Goal: Check status: Check status

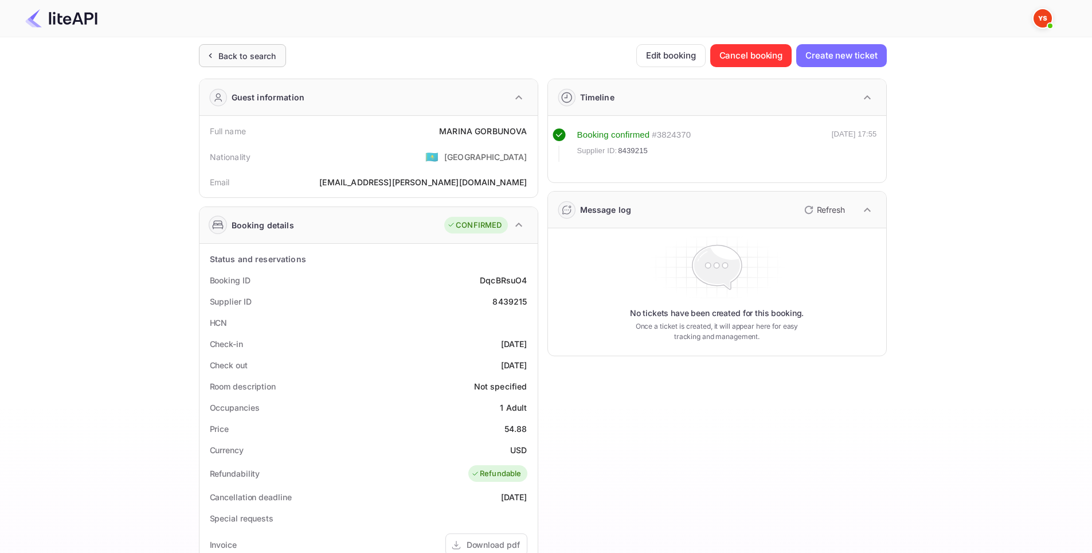
click at [251, 61] on div "Back to search" at bounding box center [247, 56] width 58 height 12
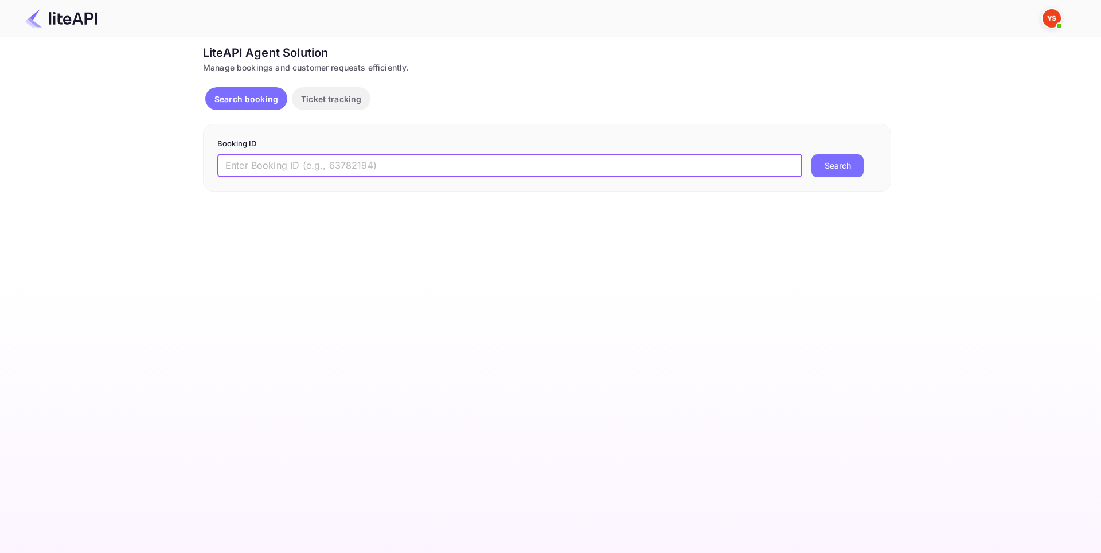
paste input "8784955"
type input "8784955"
click at [844, 160] on button "Search" at bounding box center [837, 165] width 52 height 23
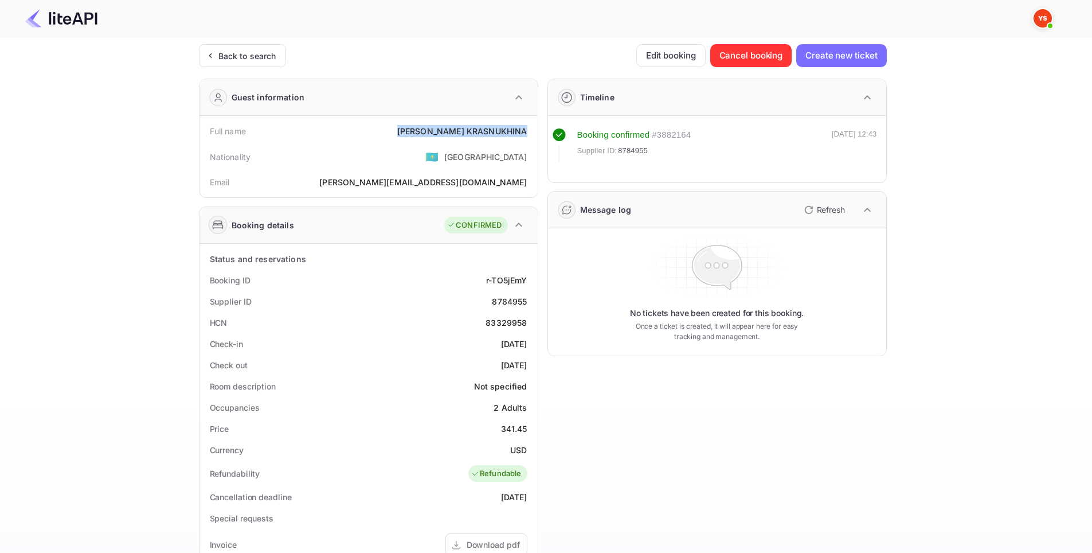
drag, startPoint x: 530, startPoint y: 131, endPoint x: 440, endPoint y: 132, distance: 90.0
click at [440, 132] on div "Full name [PERSON_NAME]" at bounding box center [368, 130] width 329 height 21
copy div "[PERSON_NAME]"
drag, startPoint x: 529, startPoint y: 302, endPoint x: 494, endPoint y: 302, distance: 35.0
click at [494, 302] on div "Supplier ID 8784955" at bounding box center [368, 301] width 329 height 21
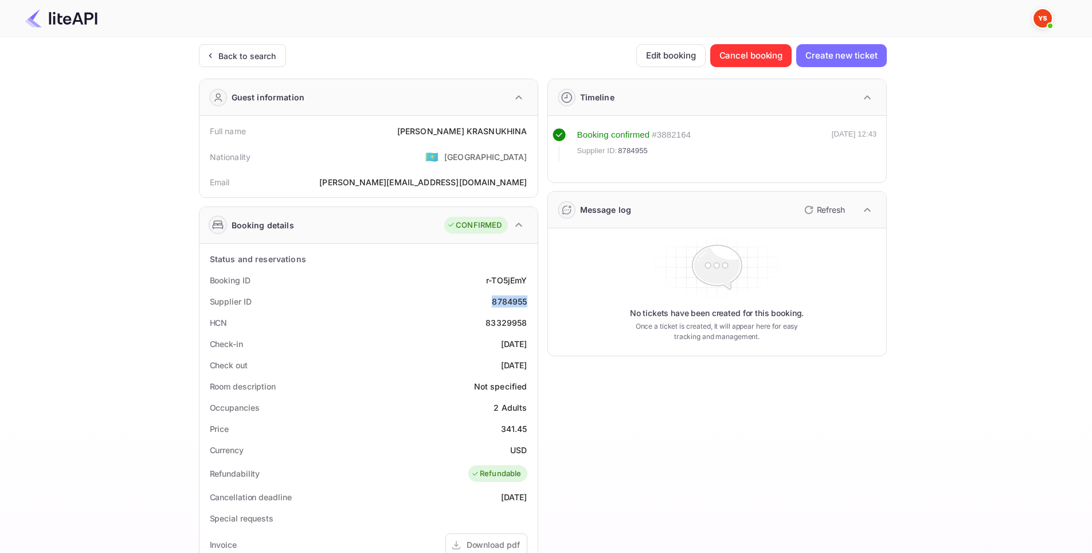
copy div "8784955"
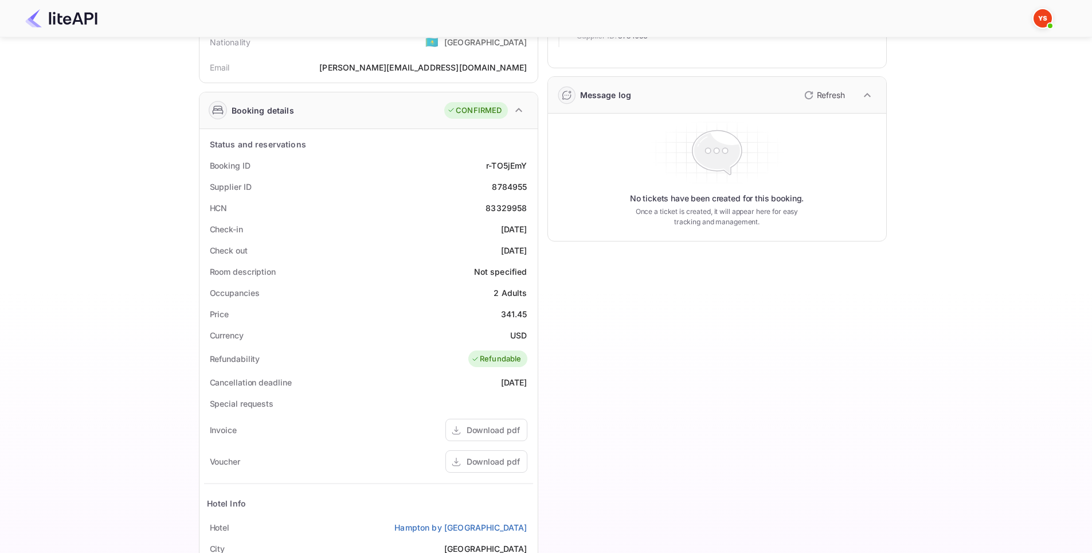
click at [606, 316] on div "Timeline Booking confirmed # 3882164 Supplier ID: 8784955 [DATE] 12:43 Message …" at bounding box center [712, 330] width 349 height 751
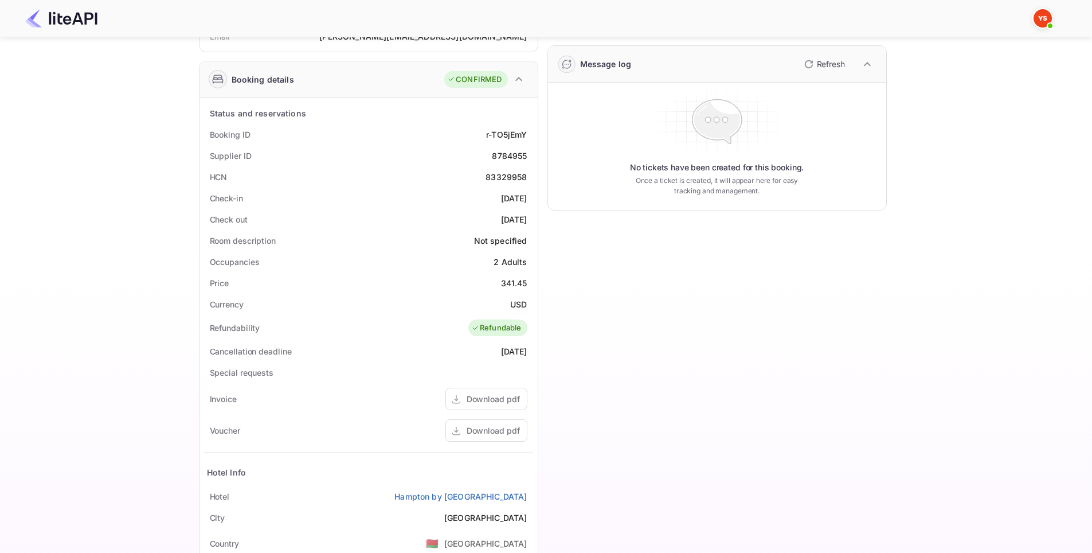
scroll to position [282, 0]
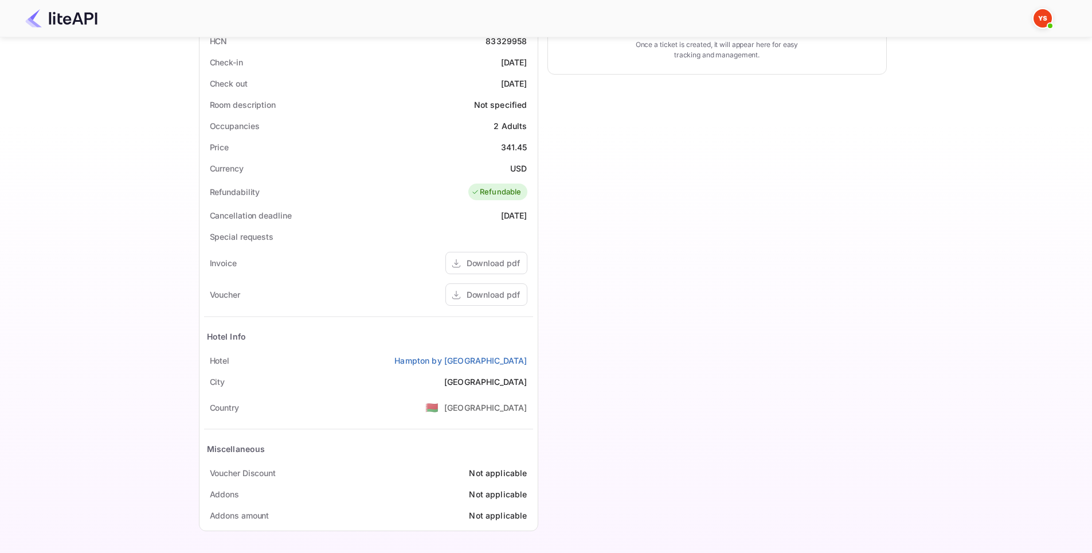
drag, startPoint x: 532, startPoint y: 360, endPoint x: 391, endPoint y: 354, distance: 140.6
click at [384, 357] on div "[GEOGRAPHIC_DATA] by [GEOGRAPHIC_DATA]" at bounding box center [368, 360] width 329 height 21
copy link "Hampton by [GEOGRAPHIC_DATA]"
click at [641, 266] on div "Timeline Booking confirmed # 3882164 Supplier ID: 8784955 [DATE] 12:43 Message …" at bounding box center [712, 163] width 349 height 751
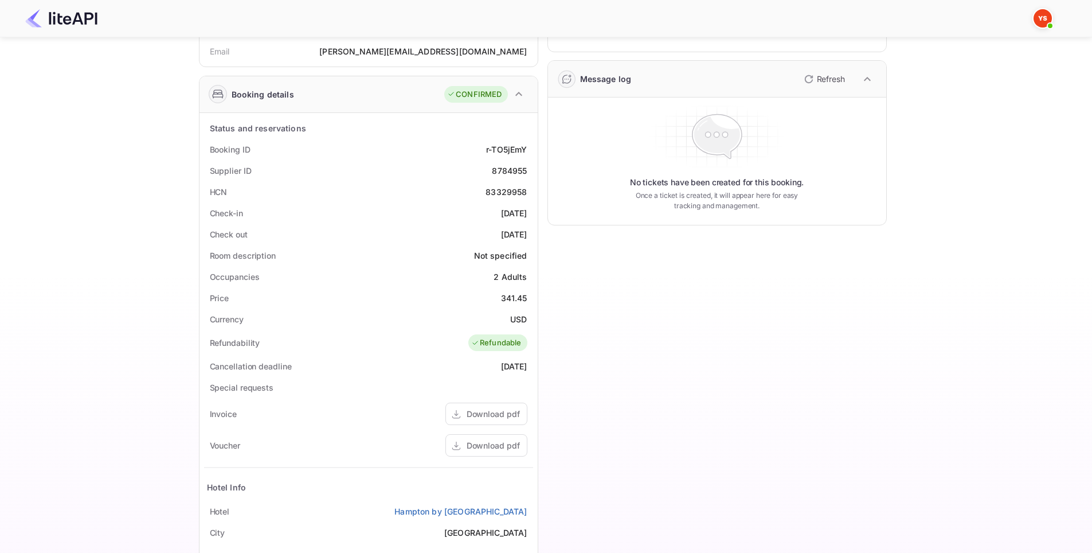
scroll to position [110, 0]
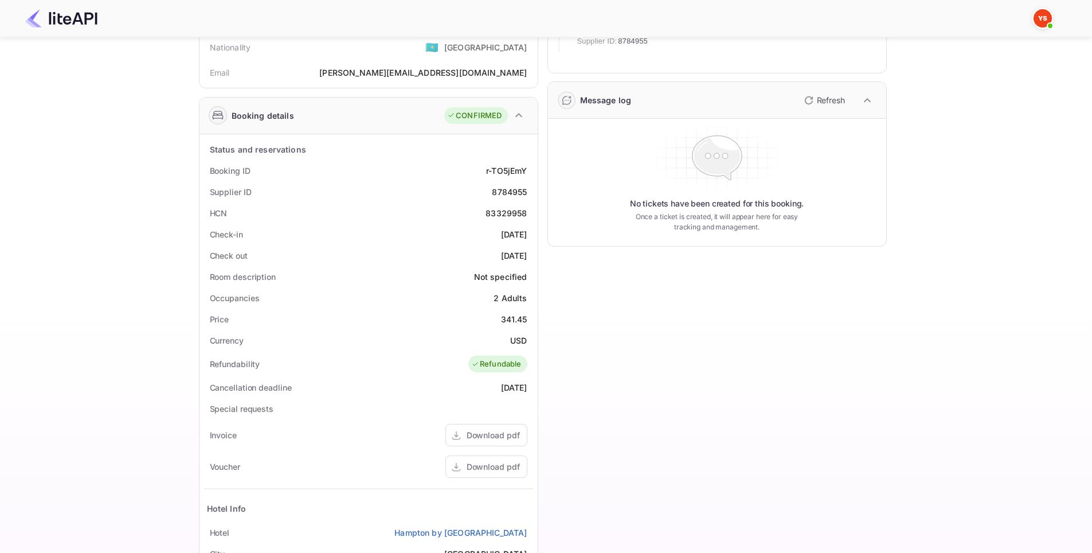
drag, startPoint x: 531, startPoint y: 233, endPoint x: 479, endPoint y: 242, distance: 53.0
click at [479, 242] on div "Check-in [DATE]" at bounding box center [368, 234] width 329 height 21
copy div "[DATE]"
